Goal: Transaction & Acquisition: Purchase product/service

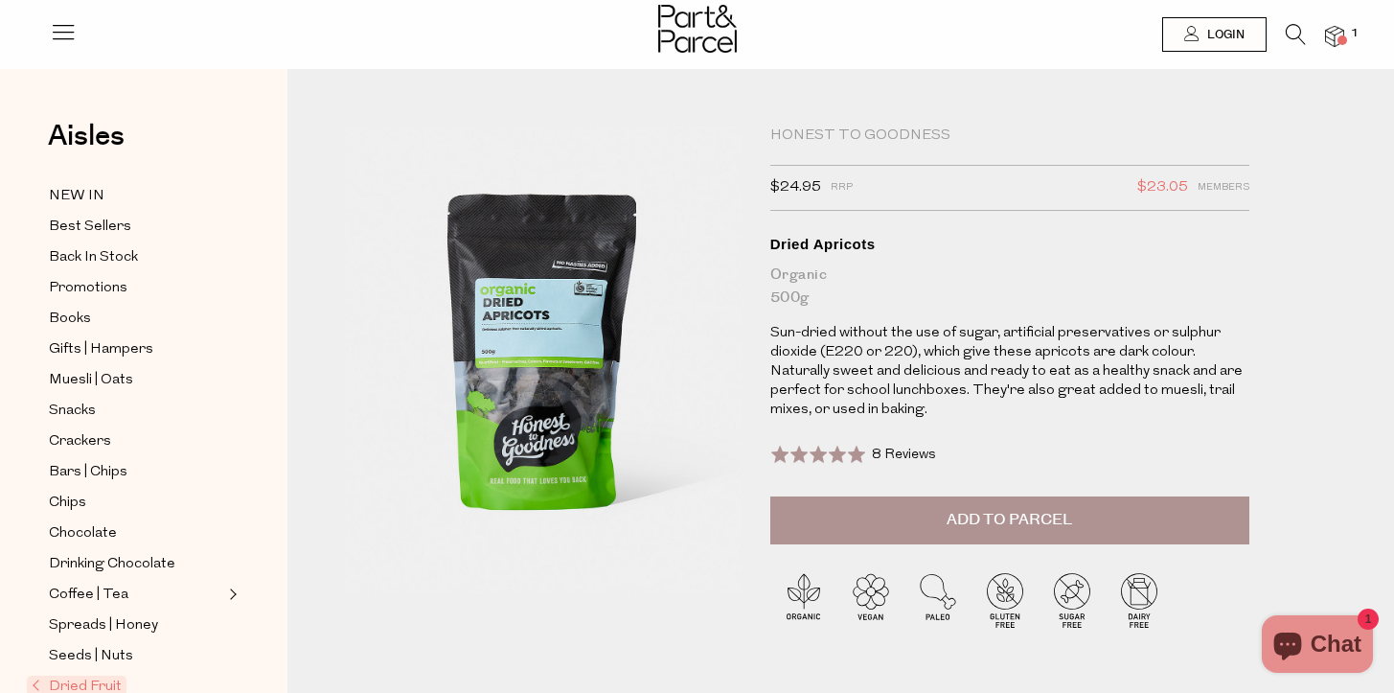
click at [1332, 34] on img at bounding box center [1334, 37] width 19 height 22
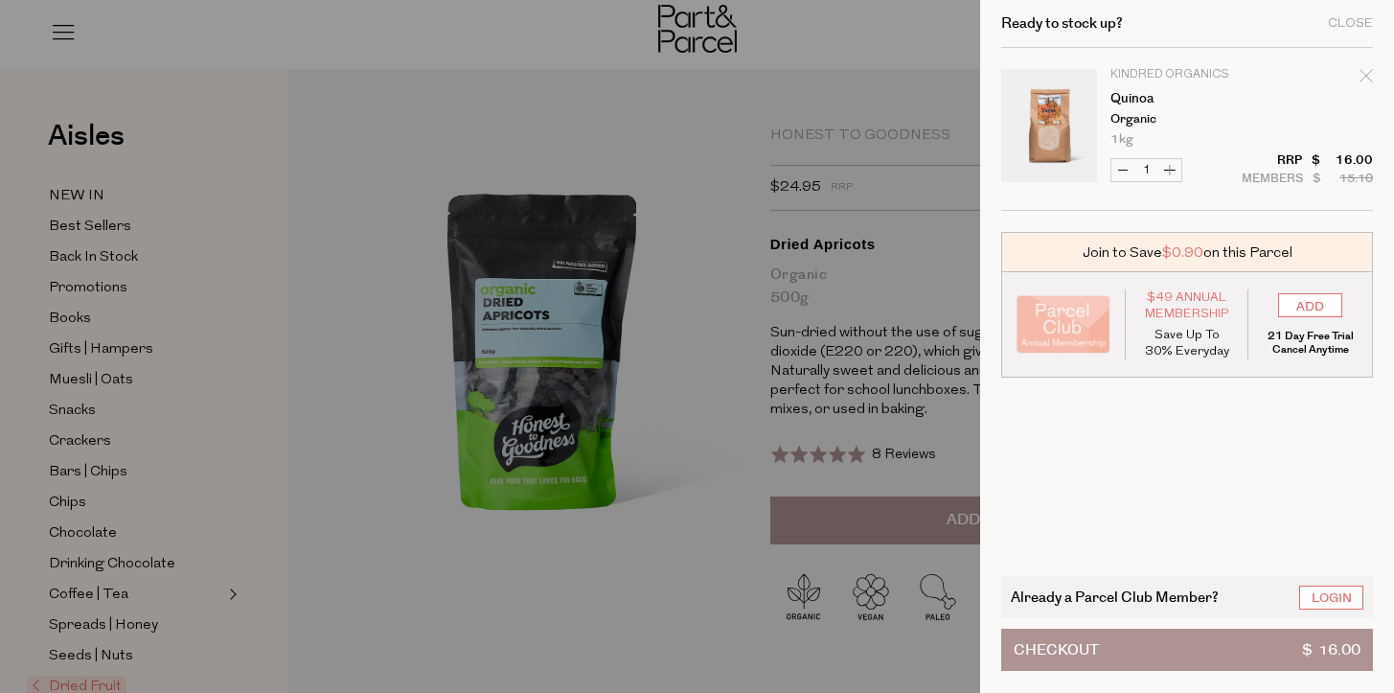
click at [1364, 66] on div "Remove Quinoa" at bounding box center [1366, 79] width 13 height 26
type input "Add Membership"
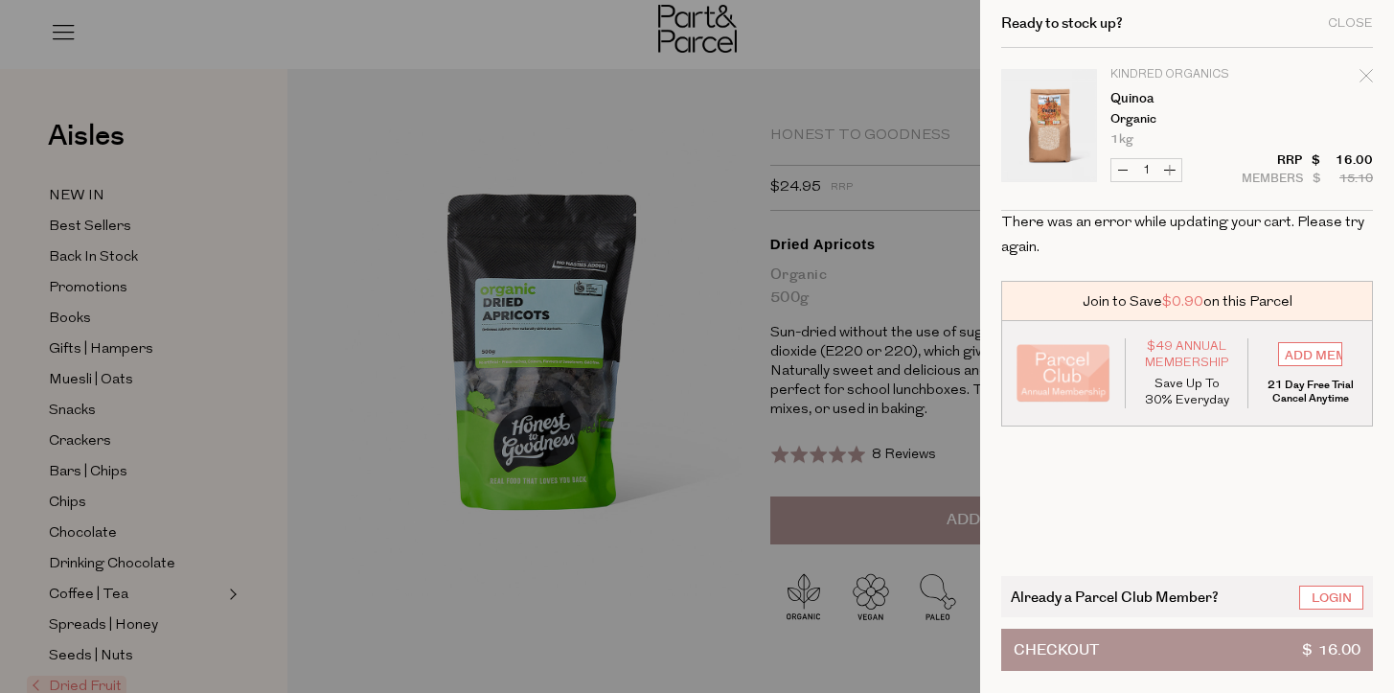
click at [1365, 74] on icon "Remove Quinoa" at bounding box center [1366, 75] width 12 height 12
click at [1122, 167] on button "Decrease Quinoa" at bounding box center [1123, 170] width 23 height 22
type input "0"
